Goal: Task Accomplishment & Management: Use online tool/utility

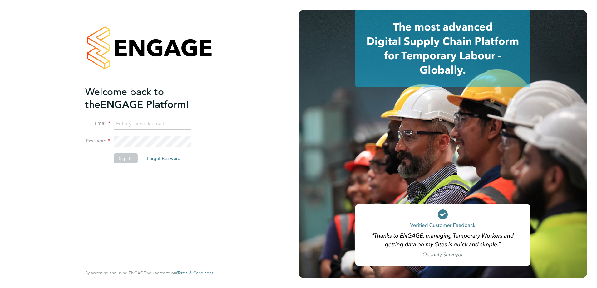
type input "[PERSON_NAME][EMAIL_ADDRESS][PERSON_NAME][DOMAIN_NAME]"
click at [119, 157] on button "Sign In" at bounding box center [126, 158] width 24 height 10
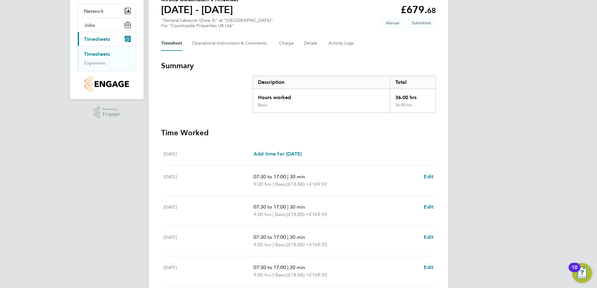
scroll to position [155, 0]
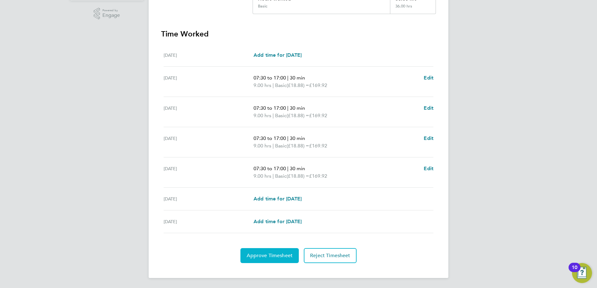
click at [274, 254] on span "Approve Timesheet" at bounding box center [269, 256] width 46 height 6
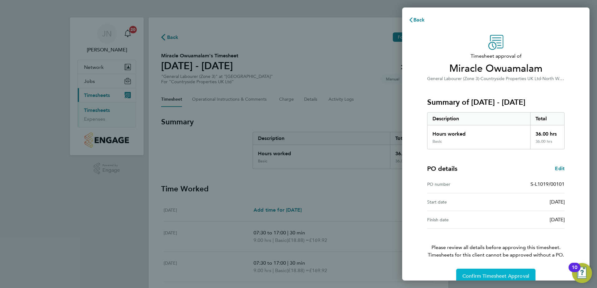
click at [484, 271] on button "Confirm Timesheet Approval" at bounding box center [495, 276] width 79 height 15
